Goal: Transaction & Acquisition: Purchase product/service

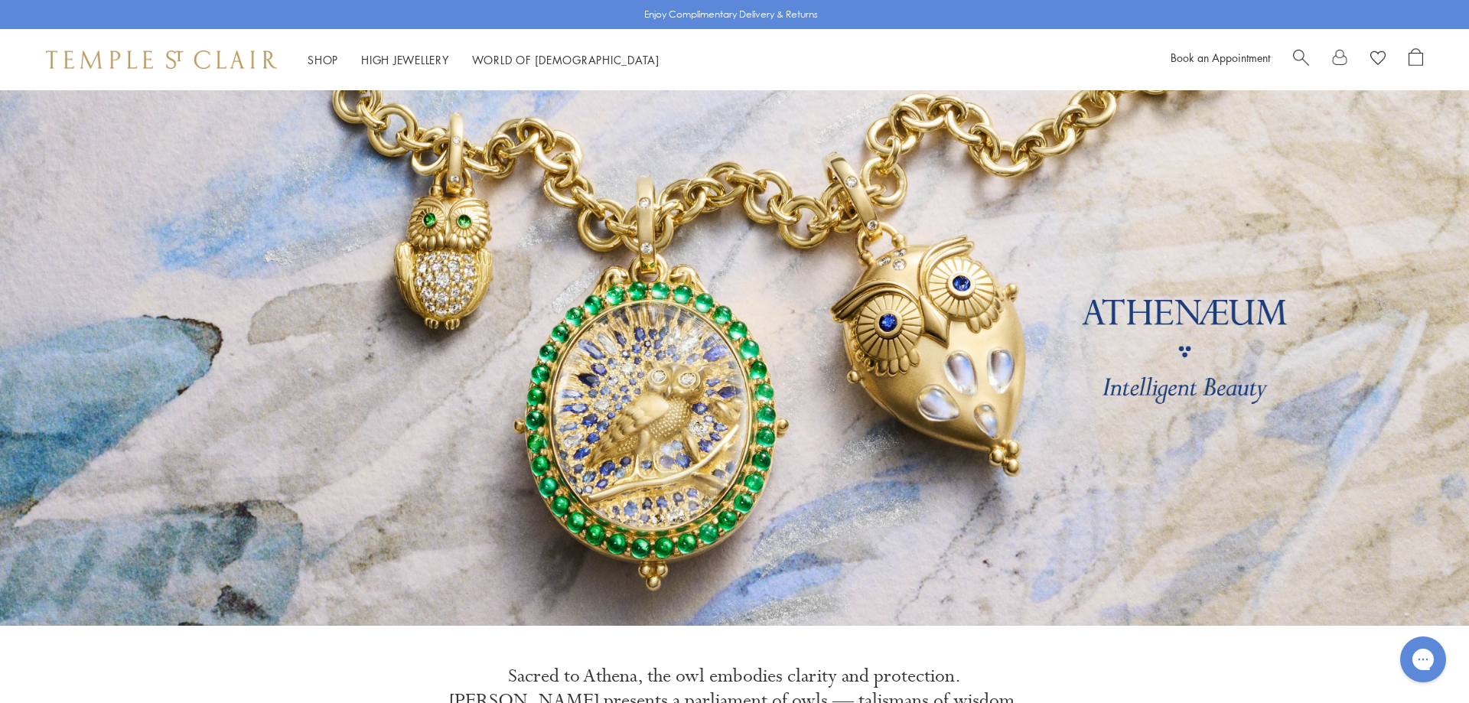
click at [1299, 56] on span "Search" at bounding box center [1301, 56] width 16 height 16
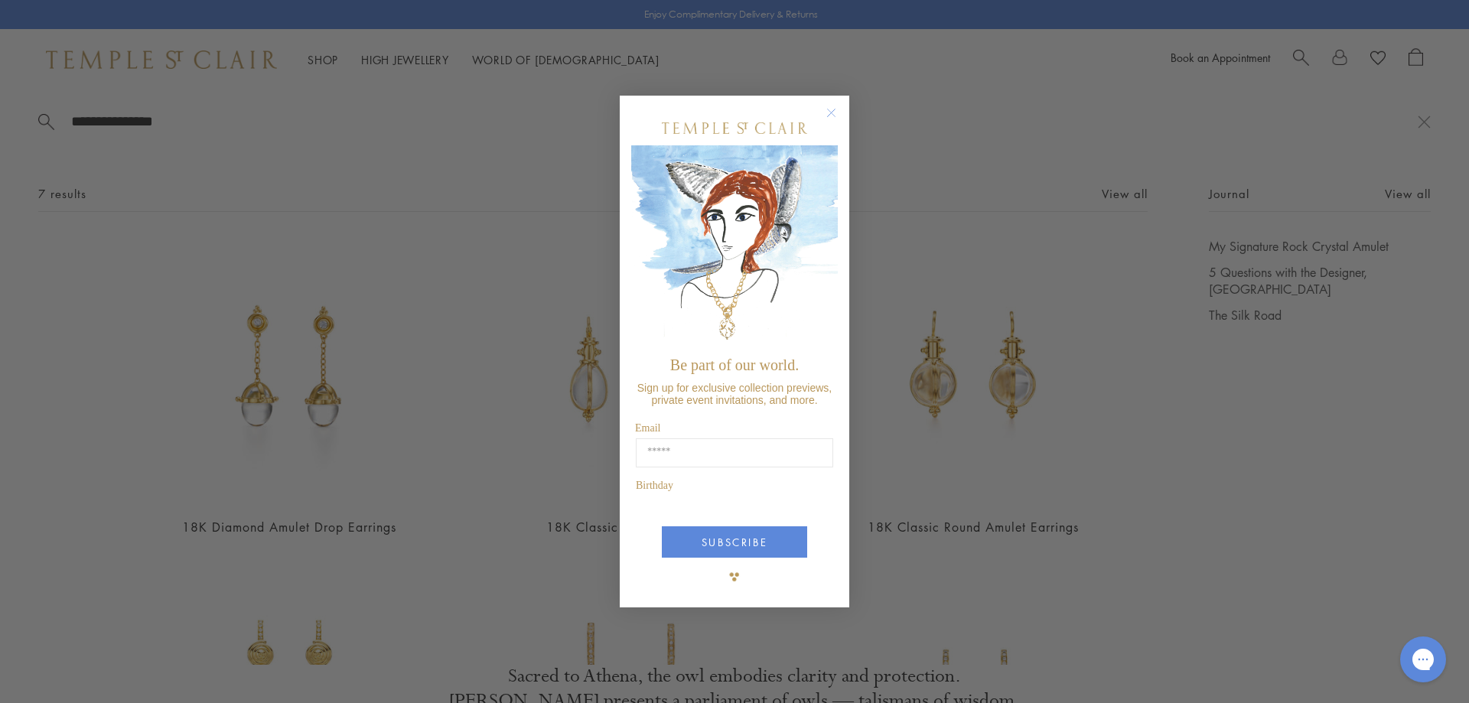
type input "**********"
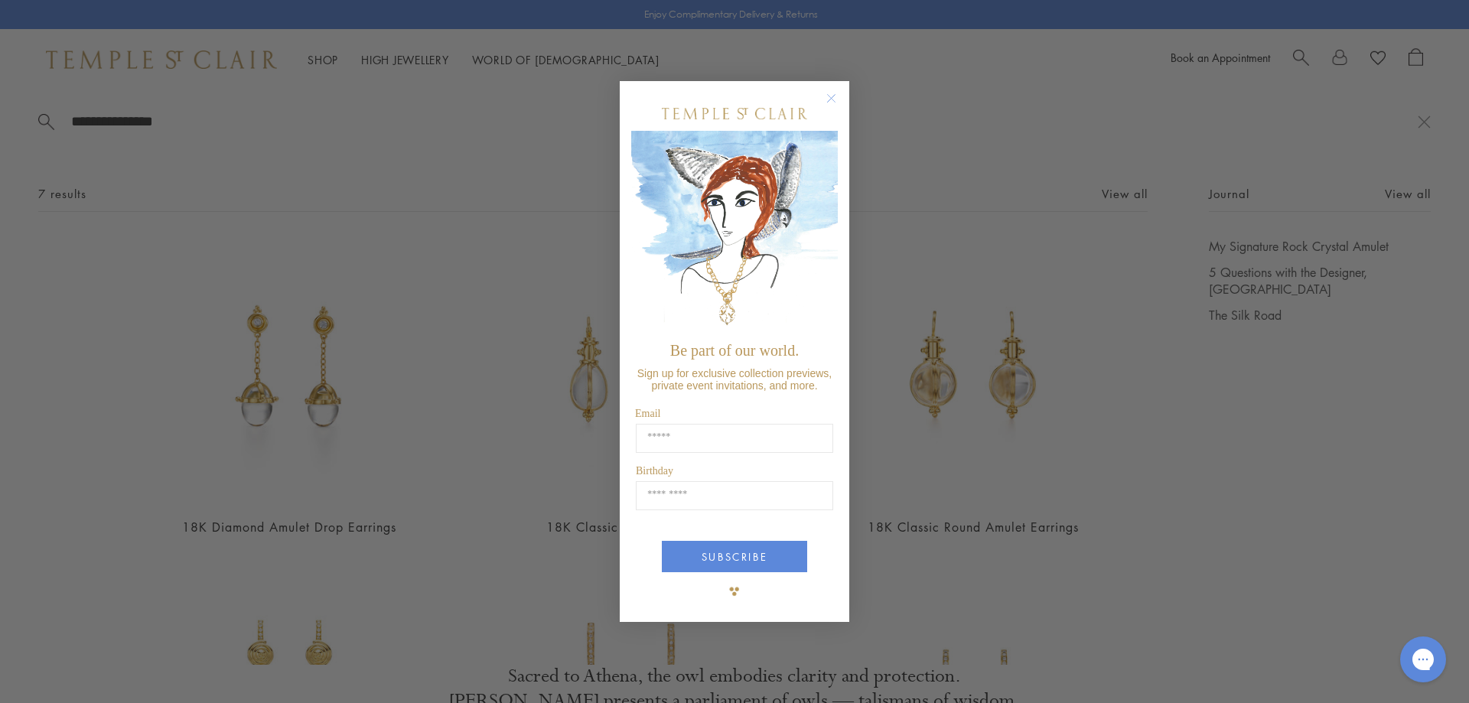
click at [837, 99] on circle "Close dialog" at bounding box center [831, 98] width 18 height 18
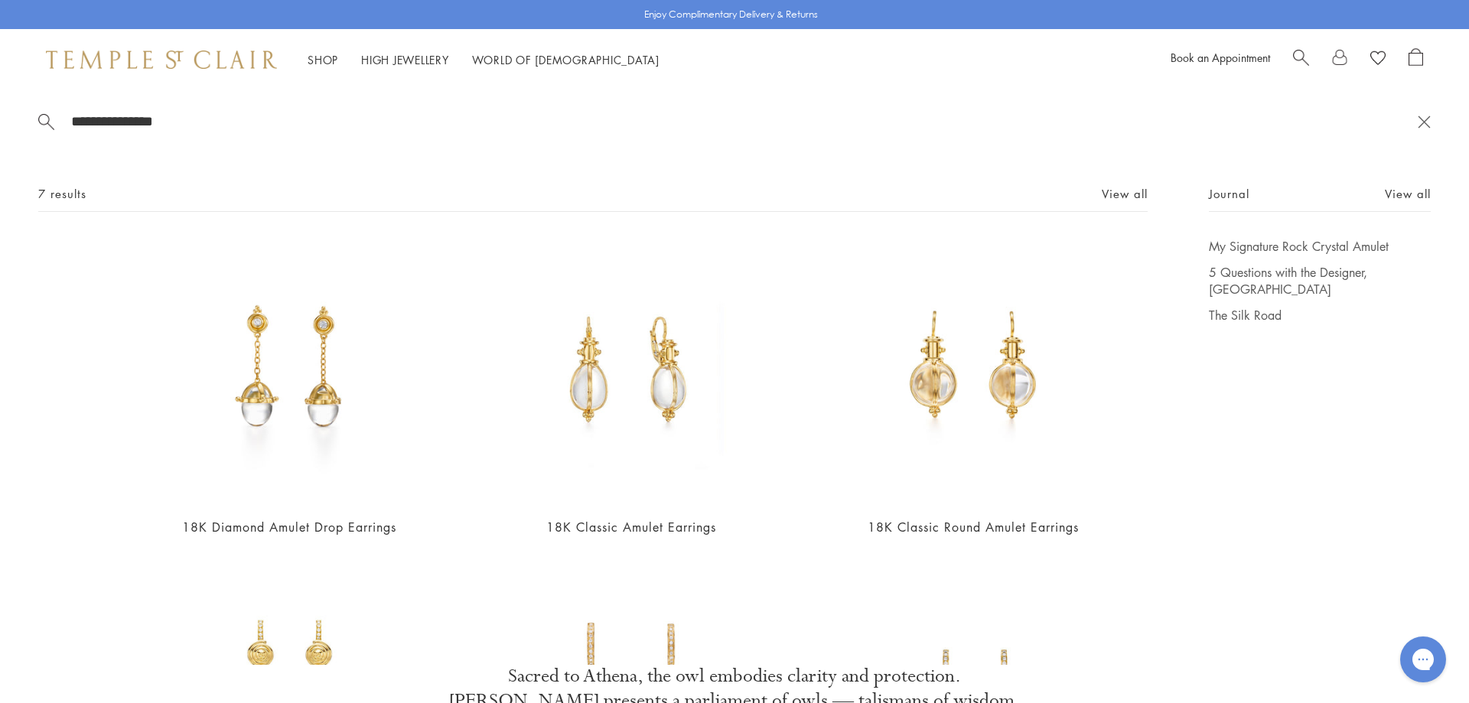
click at [1425, 120] on button at bounding box center [1423, 121] width 13 height 15
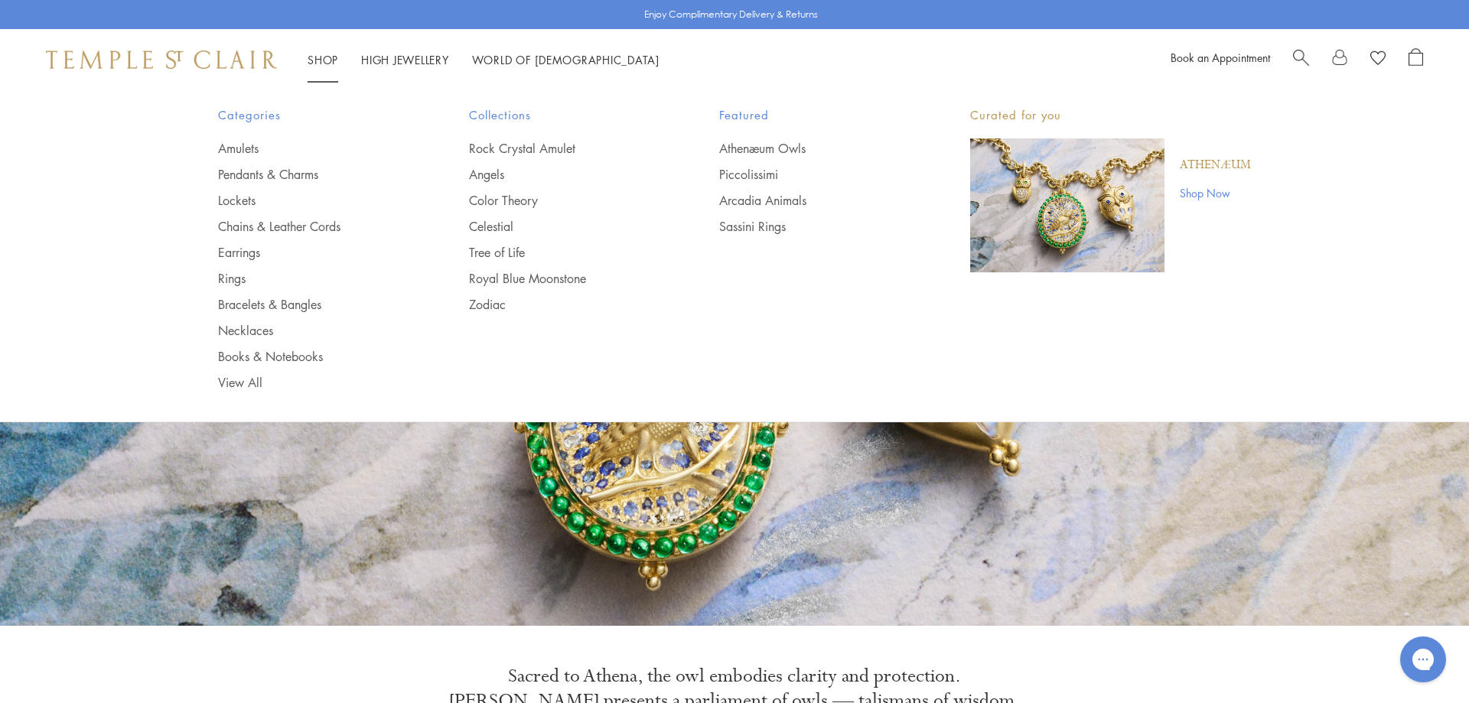
click at [317, 62] on link "Shop Shop" at bounding box center [322, 59] width 31 height 15
click at [243, 140] on link "Amulets" at bounding box center [313, 148] width 190 height 17
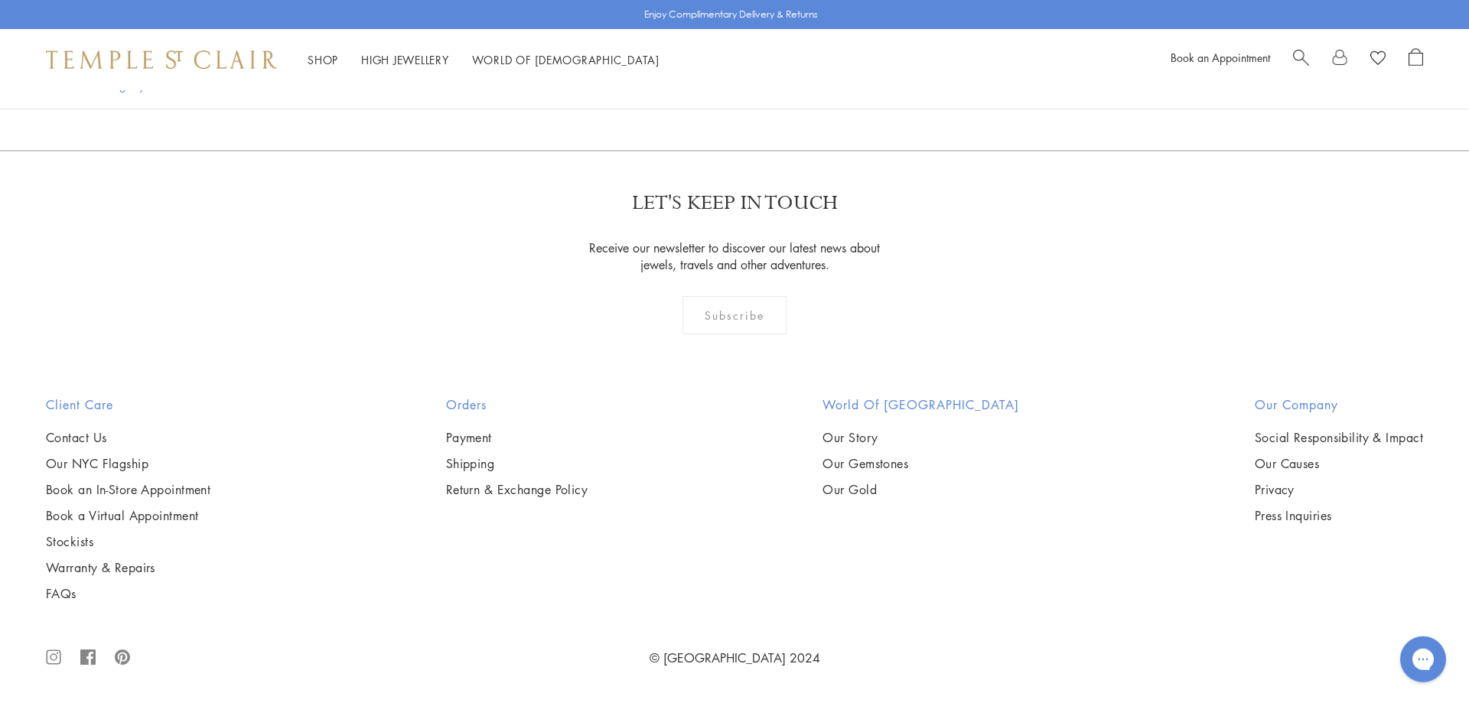
scroll to position [7217, 0]
